Goal: Information Seeking & Learning: Learn about a topic

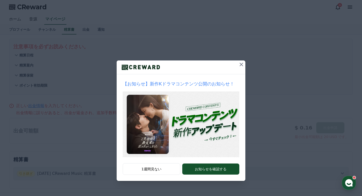
click at [243, 64] on icon at bounding box center [242, 64] width 6 height 6
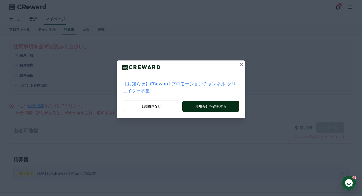
click at [229, 105] on button "お知らせを確認する" at bounding box center [210, 106] width 57 height 11
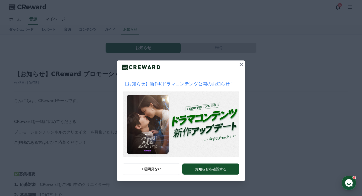
click at [243, 63] on icon at bounding box center [242, 64] width 6 height 6
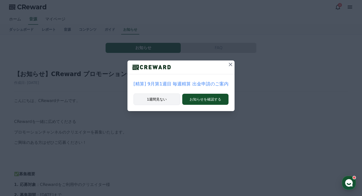
click at [165, 104] on button "1週間見ない" at bounding box center [157, 99] width 47 height 12
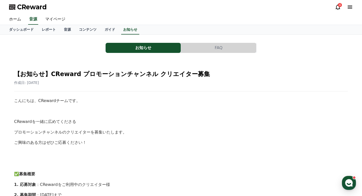
click at [339, 6] on div "4" at bounding box center [340, 5] width 4 height 4
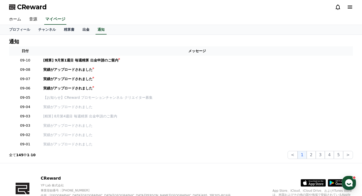
click at [86, 32] on link "出金" at bounding box center [86, 30] width 15 height 10
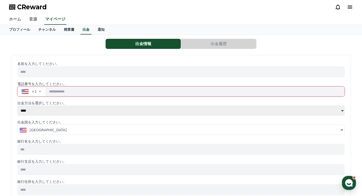
click at [25, 9] on span "CReward" at bounding box center [32, 7] width 30 height 8
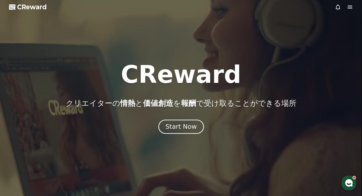
click at [187, 126] on div "Start Now" at bounding box center [181, 126] width 31 height 9
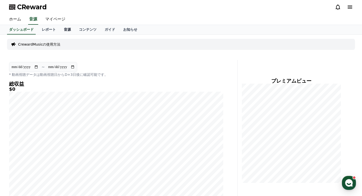
click at [66, 30] on link "音源" at bounding box center [67, 30] width 15 height 10
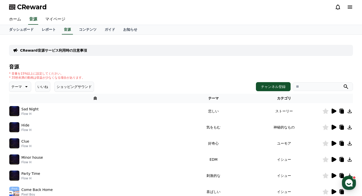
click at [333, 114] on icon at bounding box center [334, 111] width 6 height 6
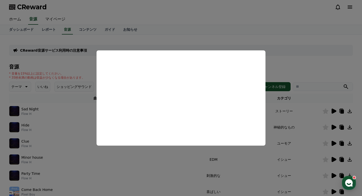
click at [208, 47] on button "close modal" at bounding box center [181, 98] width 362 height 196
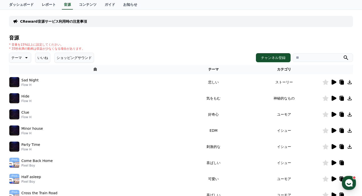
scroll to position [41, 0]
